Goal: Navigation & Orientation: Find specific page/section

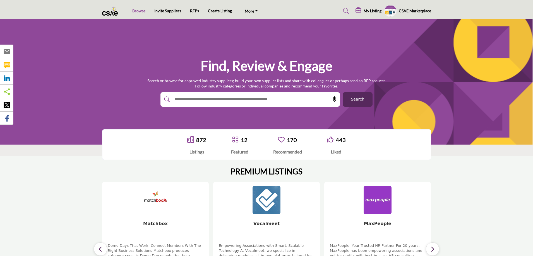
click at [142, 13] on link "Browse" at bounding box center [138, 10] width 13 height 5
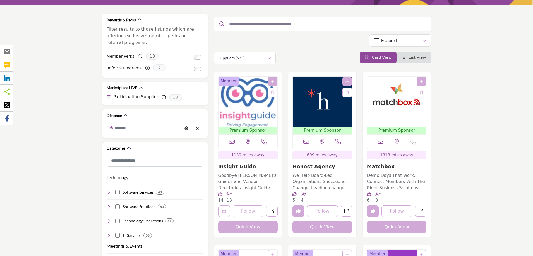
scroll to position [84, 0]
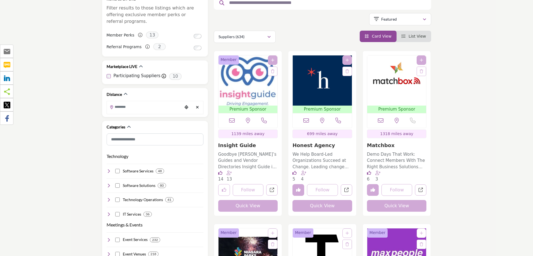
click at [411, 39] on li "List View" at bounding box center [413, 36] width 35 height 11
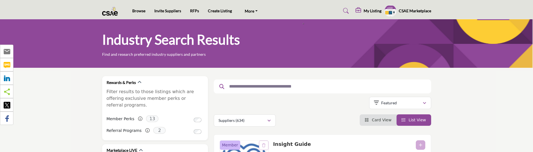
scroll to position [84, 0]
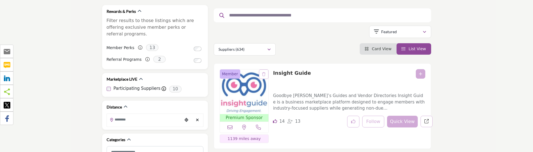
scroll to position [84, 0]
